Goal: Task Accomplishment & Management: Use online tool/utility

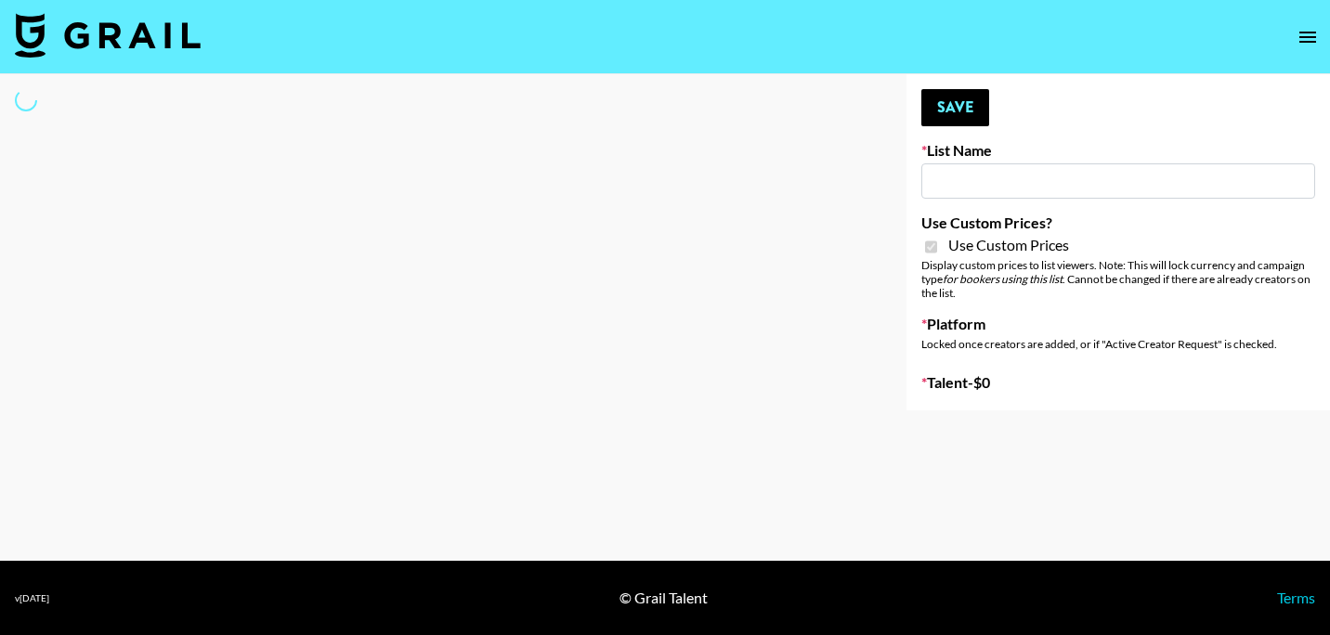
type input "Galaxy Lamps"
checkbox input "true"
select select "Brand"
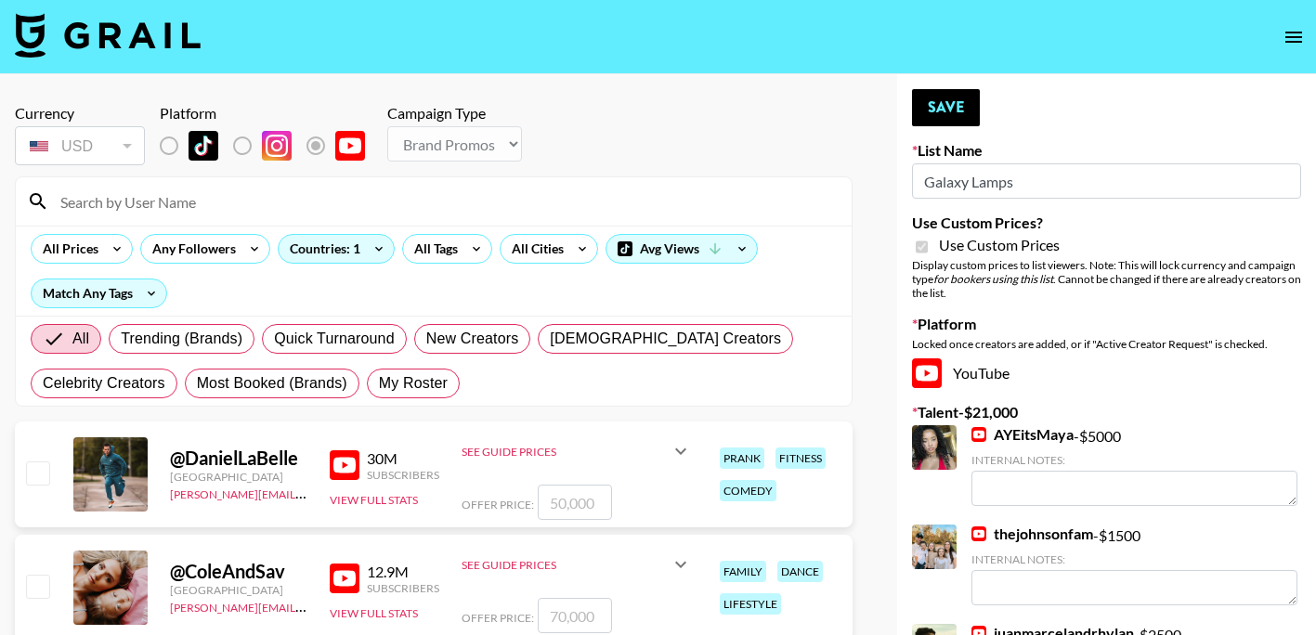
click at [263, 207] on input at bounding box center [444, 202] width 791 height 30
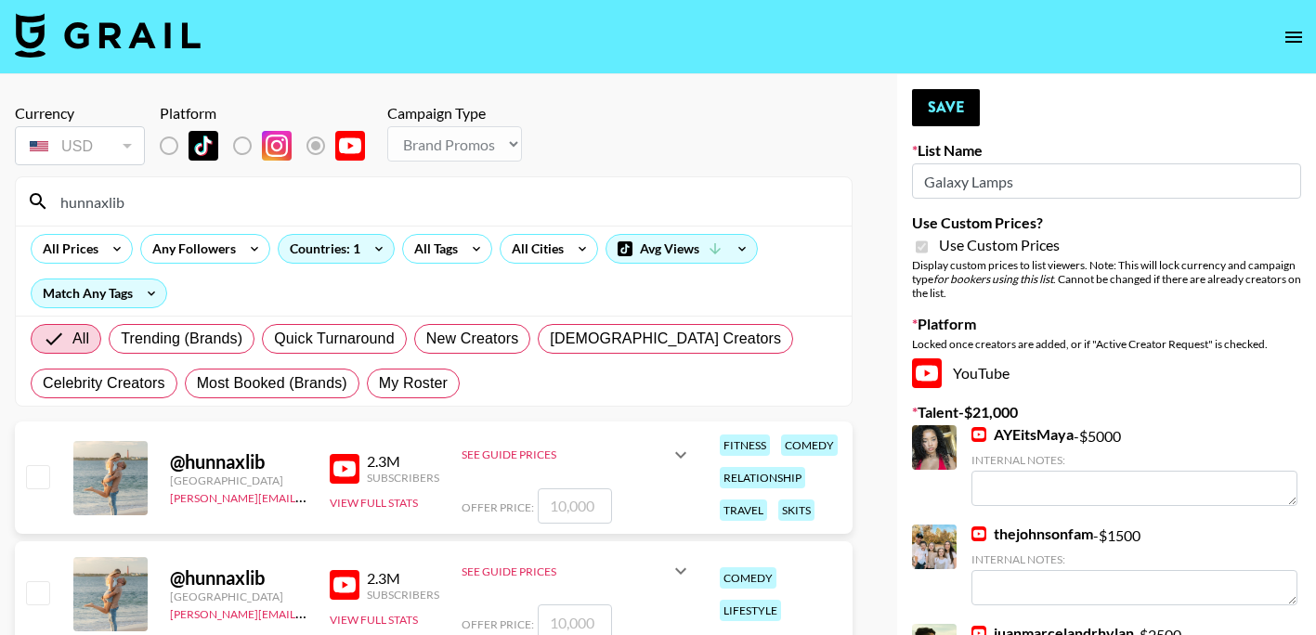
type input "hunnaxlib"
click at [569, 507] on input "number" at bounding box center [575, 505] width 74 height 35
checkbox input "true"
type input "5000"
click at [958, 111] on button "Save" at bounding box center [946, 107] width 68 height 37
